Goal: Check status

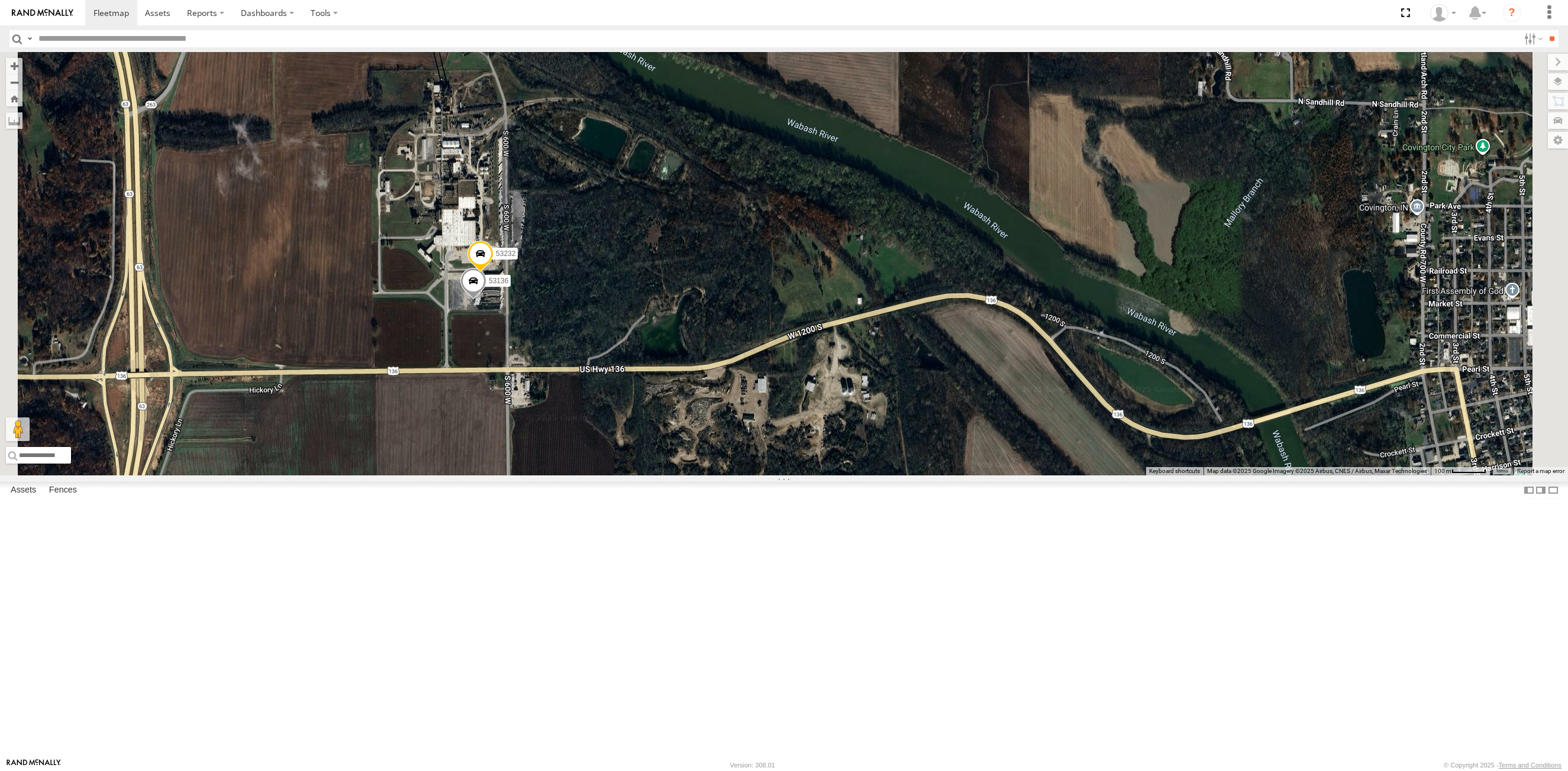
select select "**********"
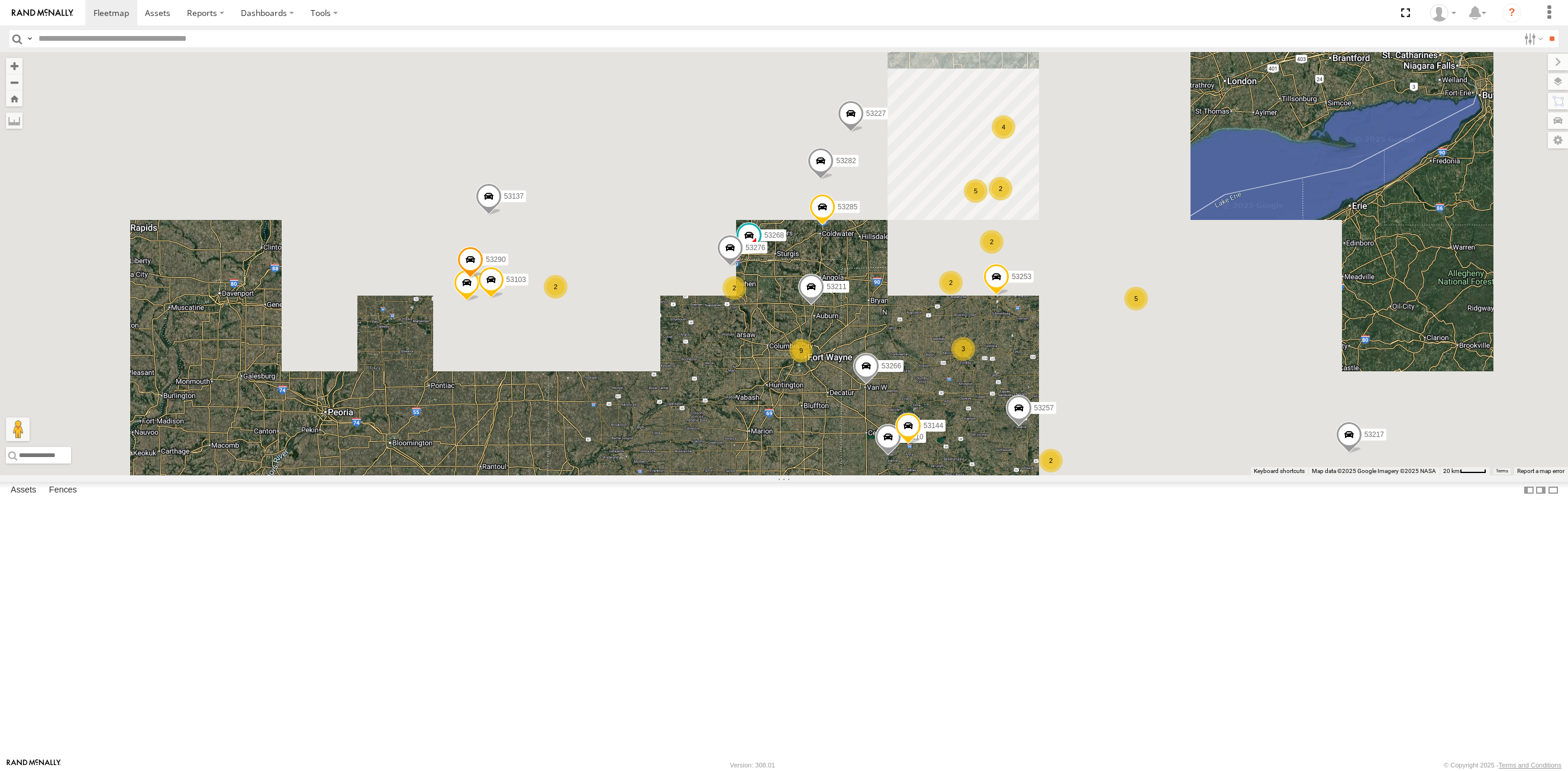
drag, startPoint x: 774, startPoint y: 294, endPoint x: 838, endPoint y: 501, distance: 216.7
click at [838, 475] on div "53216 53242 53210 53258 53103 53250 53104 53257 53266 53278 53253 53292 53211 5…" at bounding box center [784, 264] width 1568 height 423
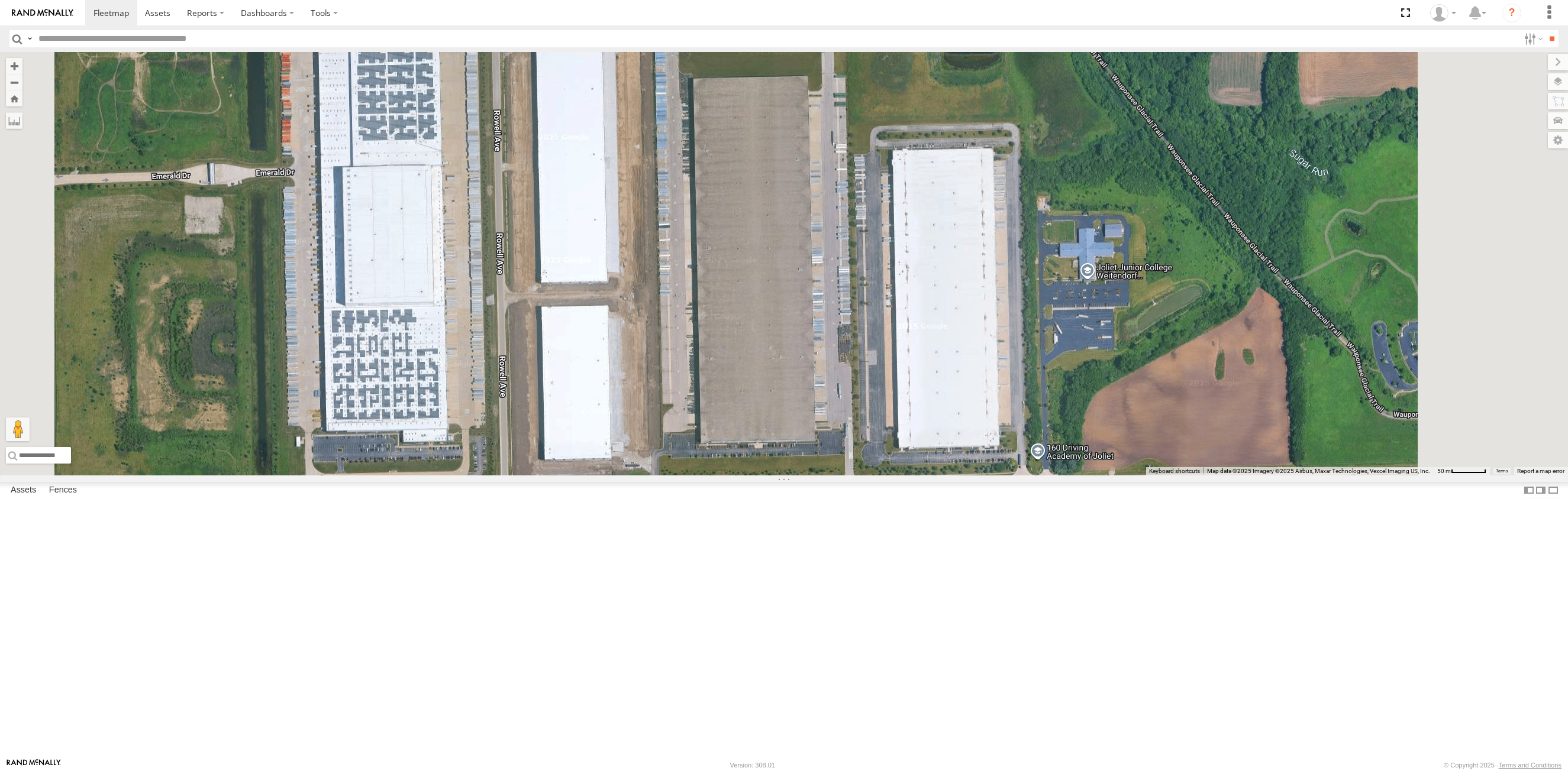
drag, startPoint x: 769, startPoint y: 376, endPoint x: 752, endPoint y: 438, distance: 64.3
click at [752, 438] on div "53216 53242 53210 53258 53103 53250 53104 53257 53266 53278 53253 53292 53211 5…" at bounding box center [784, 264] width 1568 height 423
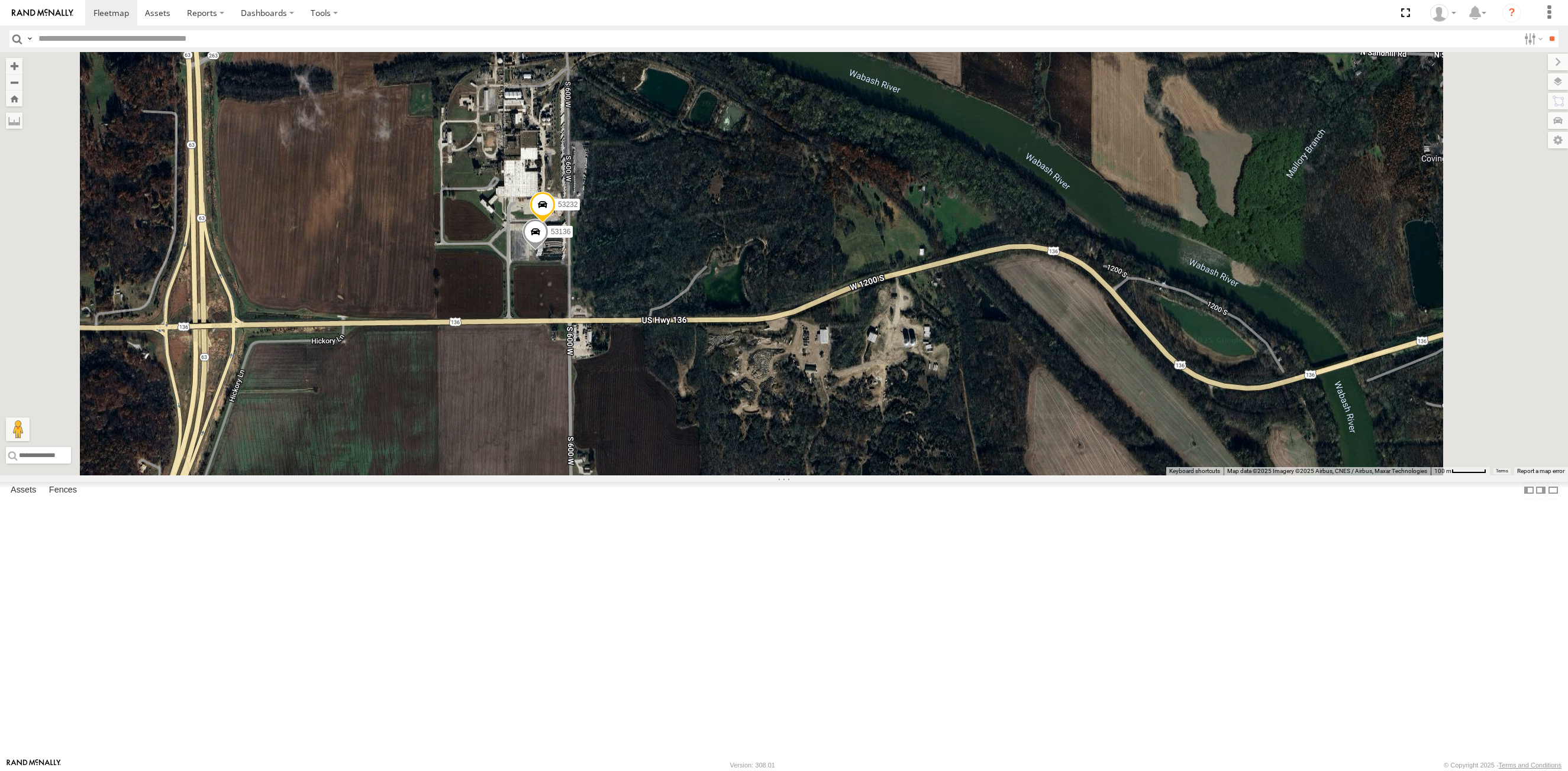
drag, startPoint x: 646, startPoint y: 192, endPoint x: 650, endPoint y: 255, distance: 63.1
click at [650, 255] on div "53103 53280 53216 53242 53149 53285 53225 53287 53210 53213 53258 53250 53104 5…" at bounding box center [784, 264] width 1568 height 423
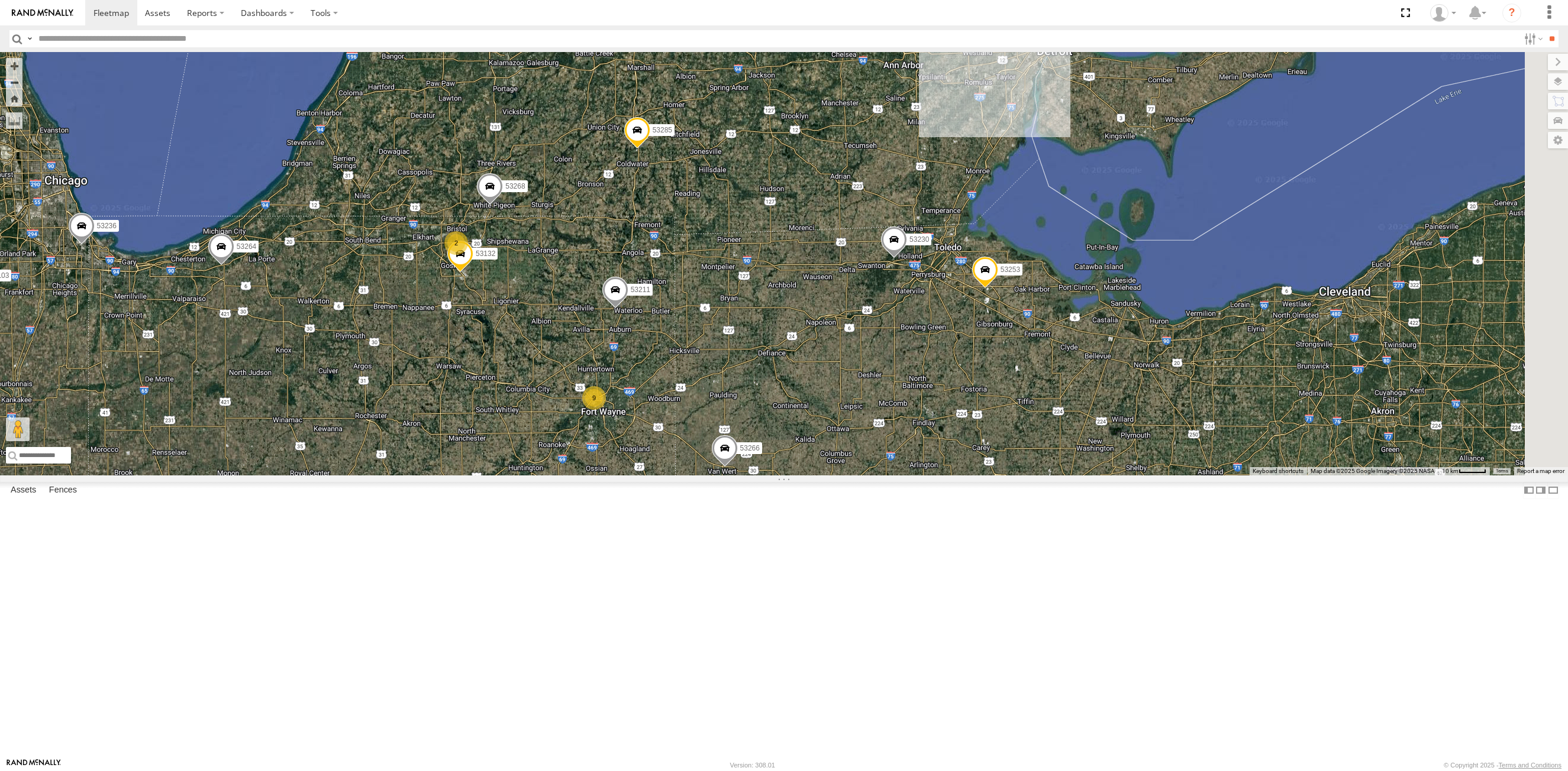
drag, startPoint x: 1025, startPoint y: 299, endPoint x: 822, endPoint y: 427, distance: 240.0
click at [463, 447] on div "53149 53225 53250 53104 53280 53216 53242 53230 53247 53285 53151 53210 53103 5…" at bounding box center [784, 264] width 1568 height 423
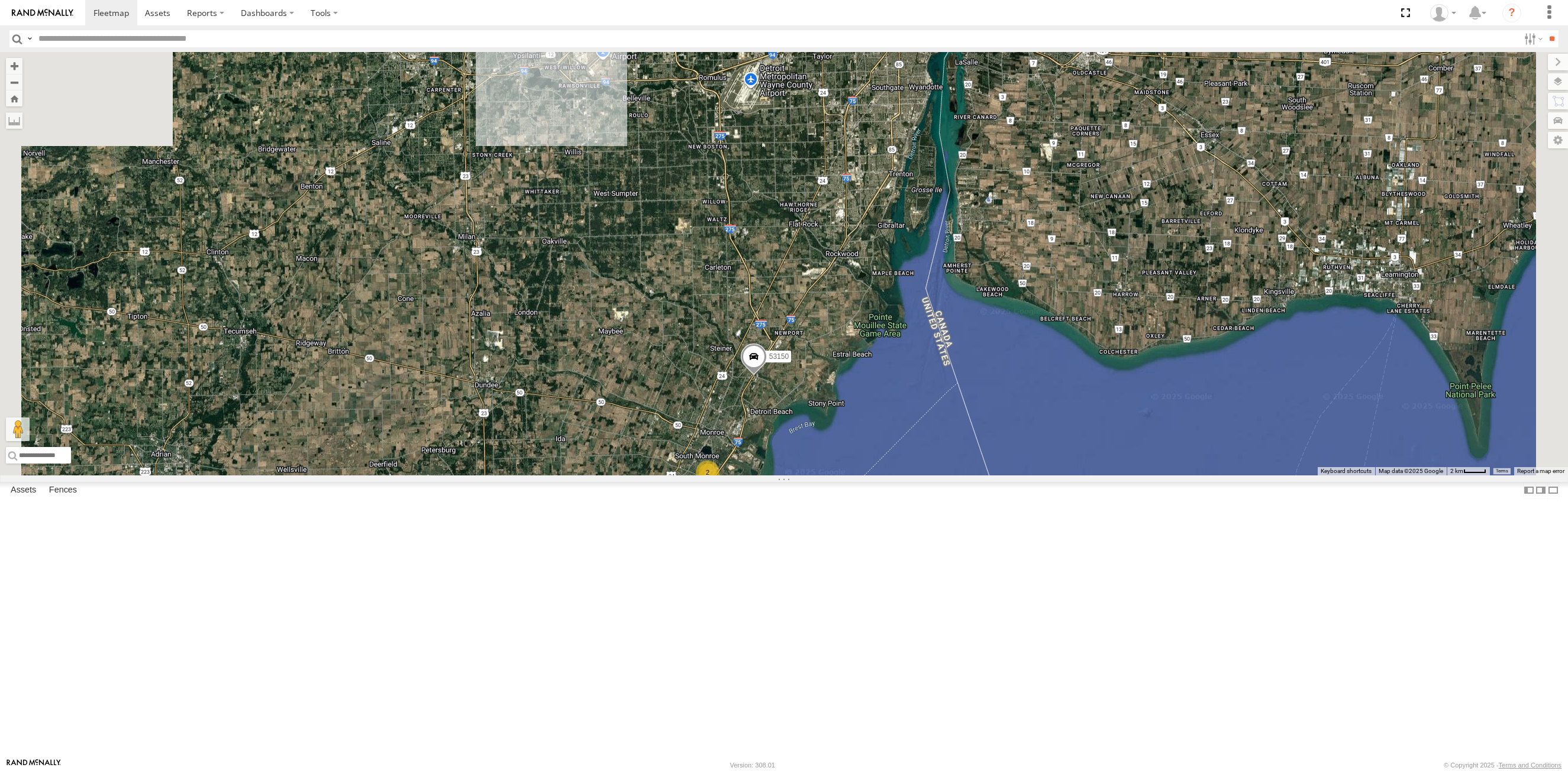
drag, startPoint x: 715, startPoint y: 235, endPoint x: 751, endPoint y: 474, distance: 241.7
click at [751, 474] on div "53150 2 53230" at bounding box center [784, 264] width 1568 height 423
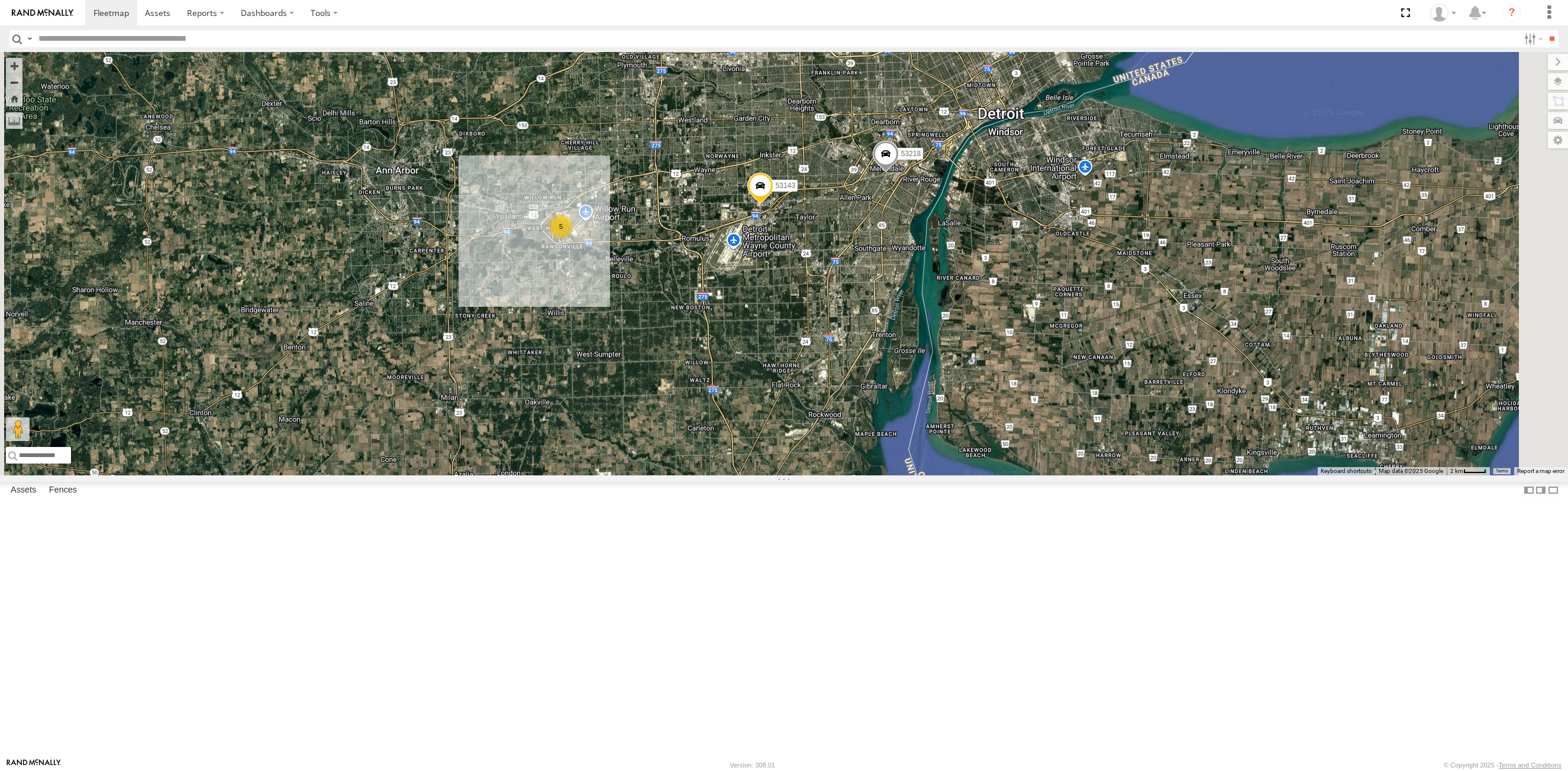
drag, startPoint x: 790, startPoint y: 399, endPoint x: 845, endPoint y: 365, distance: 64.7
click at [790, 397] on div "53150 2 53230 5 53143 53218" at bounding box center [784, 264] width 1568 height 423
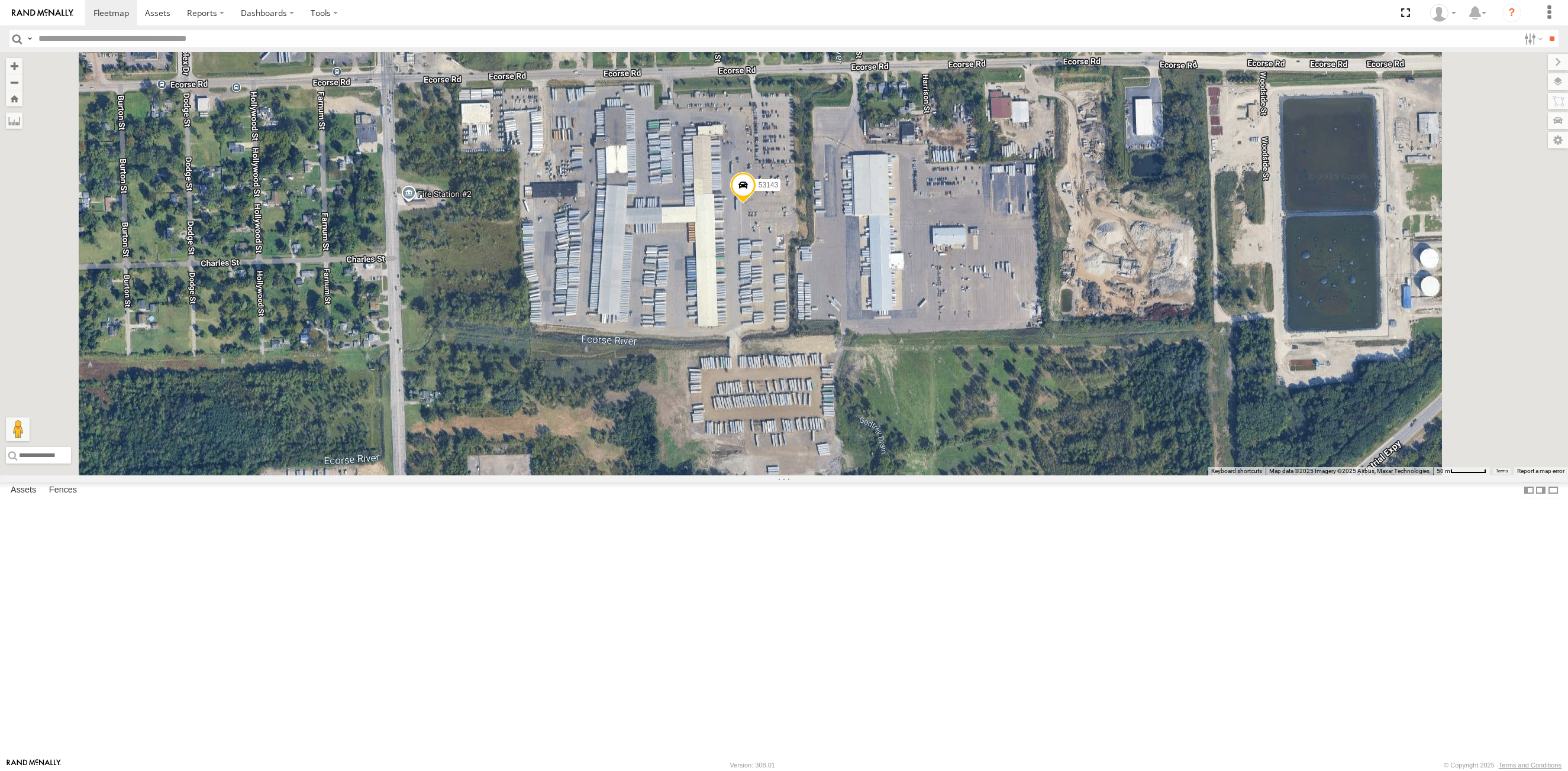
drag, startPoint x: 829, startPoint y: 335, endPoint x: 781, endPoint y: 375, distance: 62.5
click at [781, 375] on div "53150 53230 53143 53218" at bounding box center [784, 264] width 1568 height 423
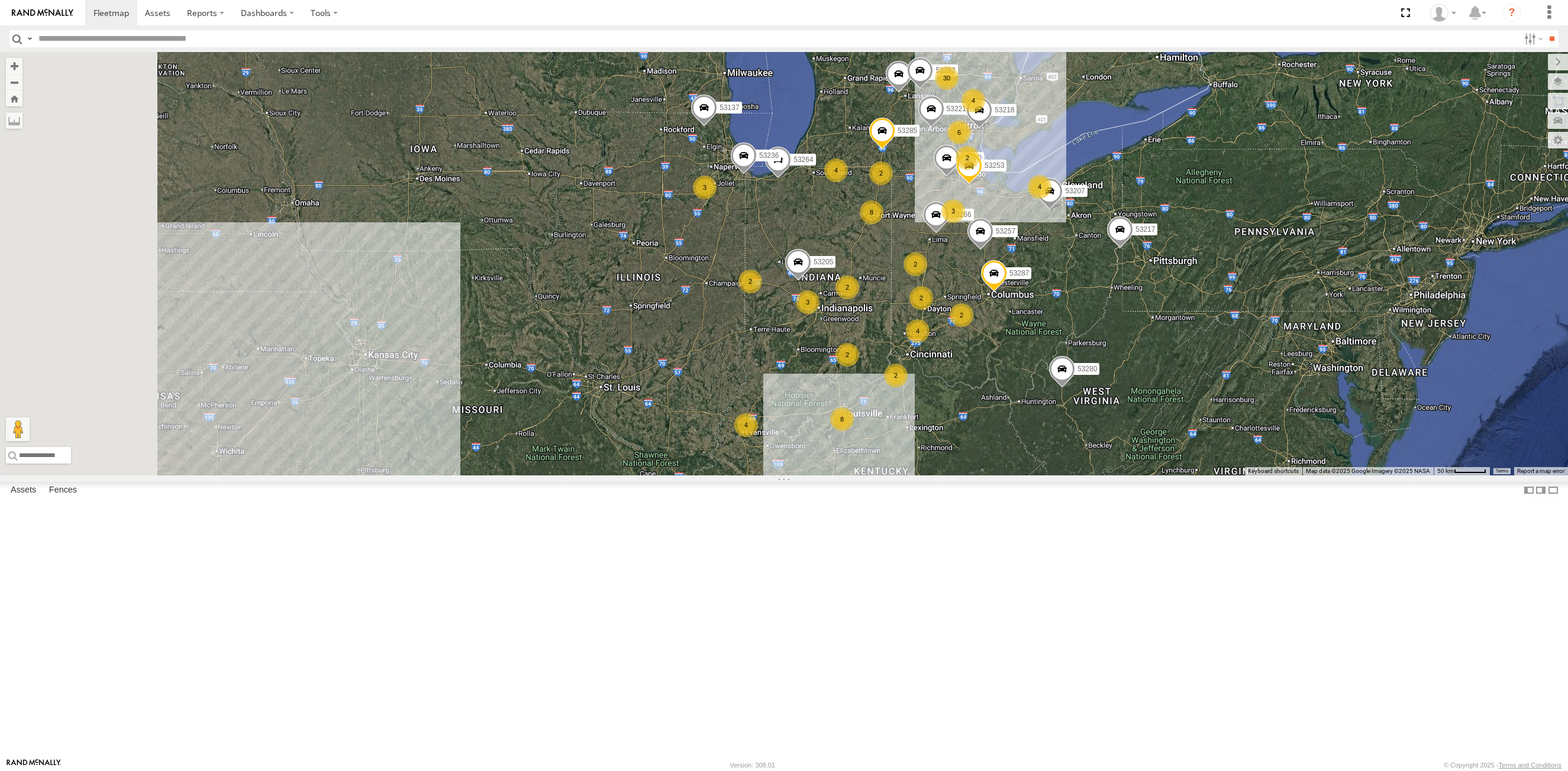
drag, startPoint x: 471, startPoint y: 493, endPoint x: 866, endPoint y: 440, distance: 398.5
click at [865, 440] on div "30 4 8 2 53280 2 3 53230 3 6 2 8 2 53285 2 3 53287 2 2 53213 53207 4 4 53221 53…" at bounding box center [784, 264] width 1568 height 423
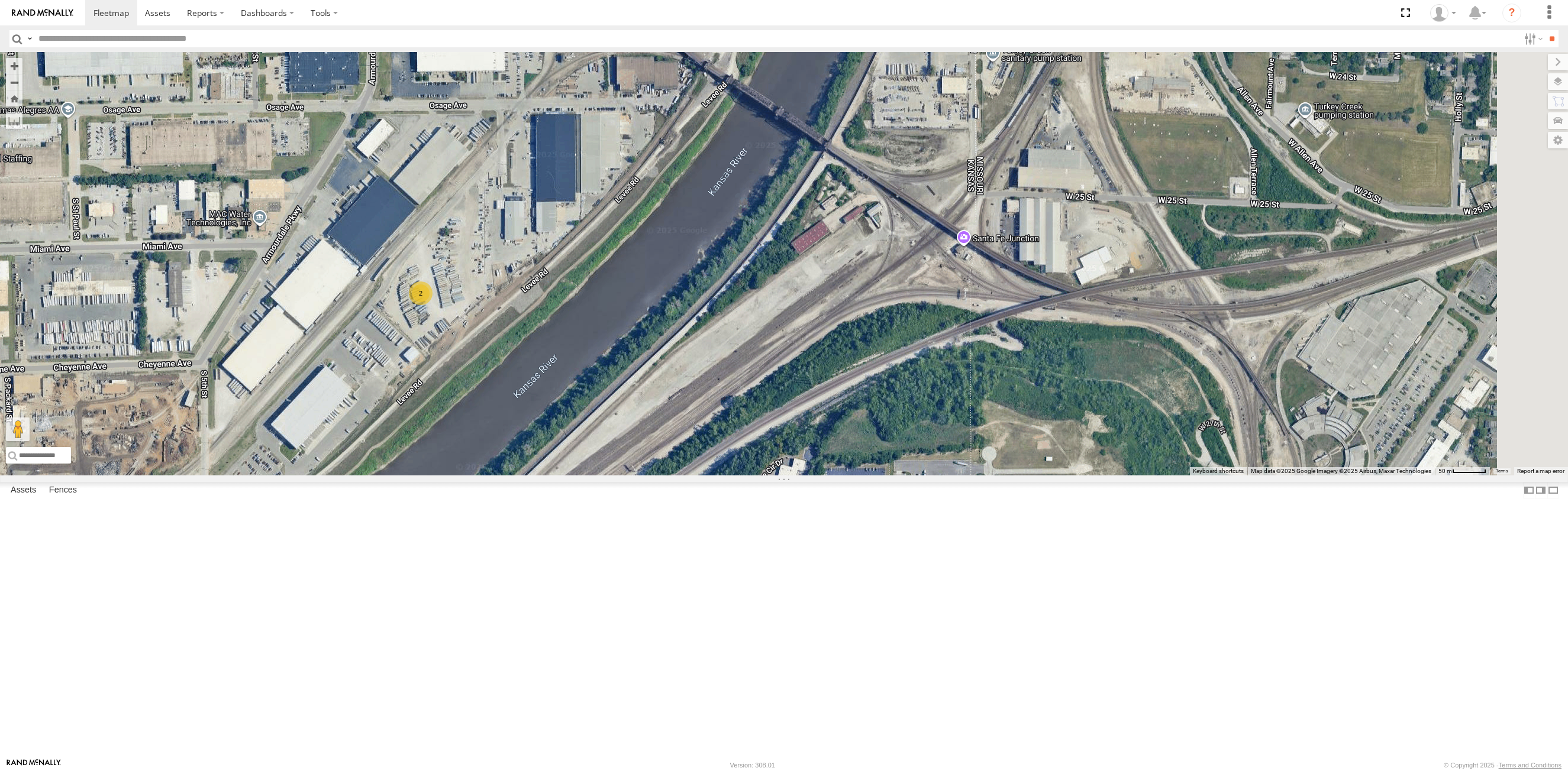
drag, startPoint x: 728, startPoint y: 277, endPoint x: 665, endPoint y: 353, distance: 98.7
click at [665, 353] on div "53280 53230 53285 53287 53213 53207 53221 53257 53152 53266 53217 53253 53137 5…" at bounding box center [784, 264] width 1568 height 423
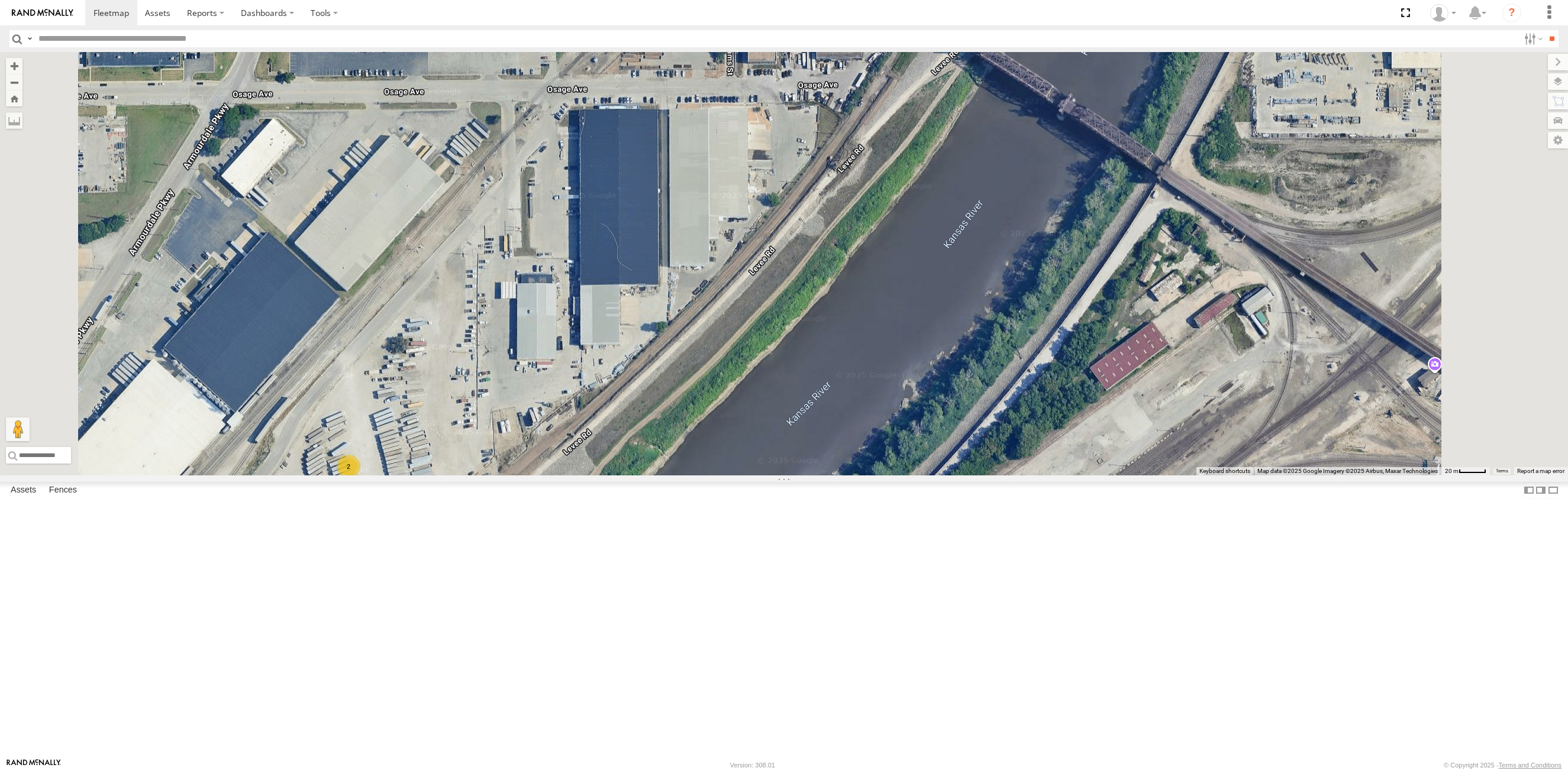
drag, startPoint x: 747, startPoint y: 495, endPoint x: 742, endPoint y: 519, distance: 24.5
click at [742, 475] on div "53280 53230 53285 53287 53213 53207 53221 53257 53152 53266 53217 53253 53137 5…" at bounding box center [784, 264] width 1568 height 423
